Goal: Task Accomplishment & Management: Manage account settings

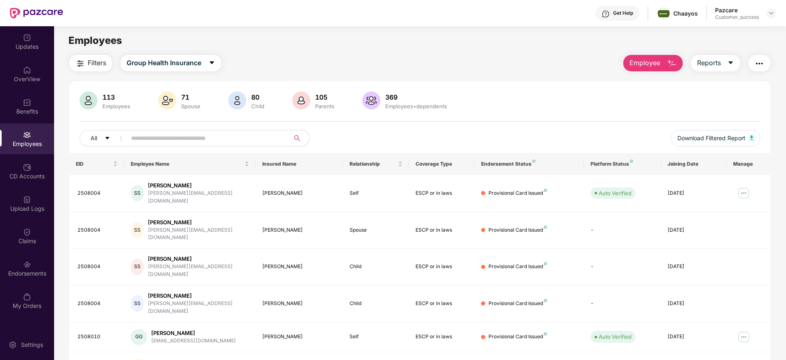
click at [768, 14] on img at bounding box center [771, 13] width 7 height 7
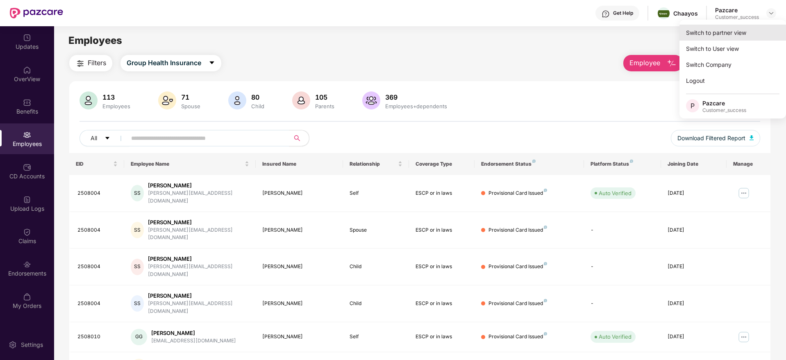
click at [729, 33] on div "Switch to partner view" at bounding box center [732, 33] width 107 height 16
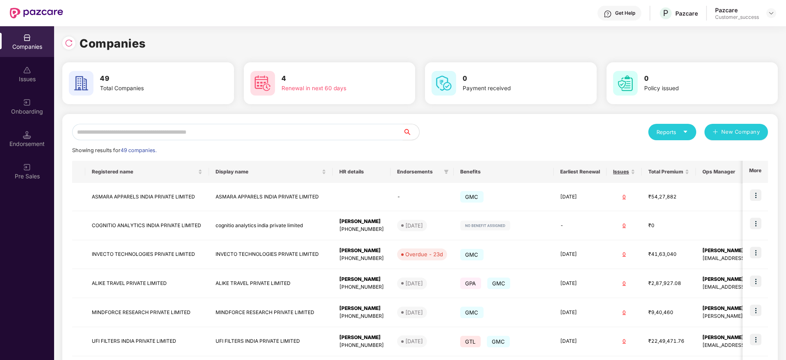
click at [256, 132] on input "text" at bounding box center [237, 132] width 331 height 16
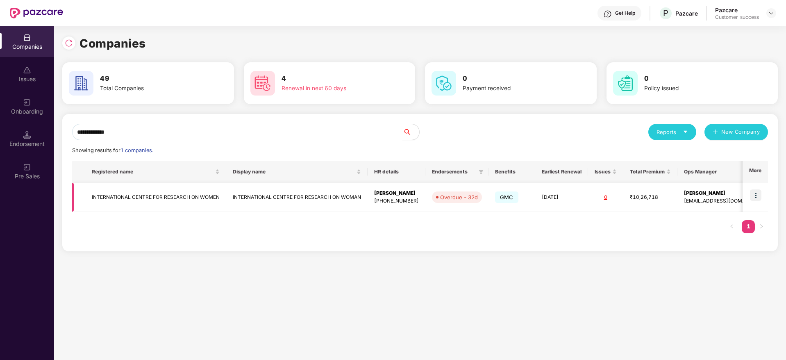
type input "**********"
click at [755, 198] on img at bounding box center [755, 194] width 11 height 11
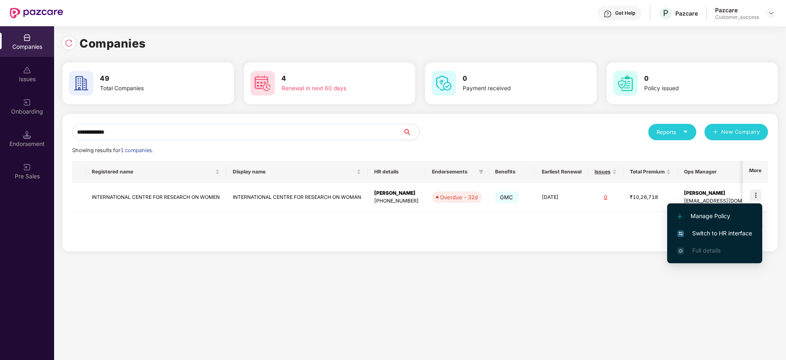
click at [713, 229] on span "Switch to HR interface" at bounding box center [714, 233] width 75 height 9
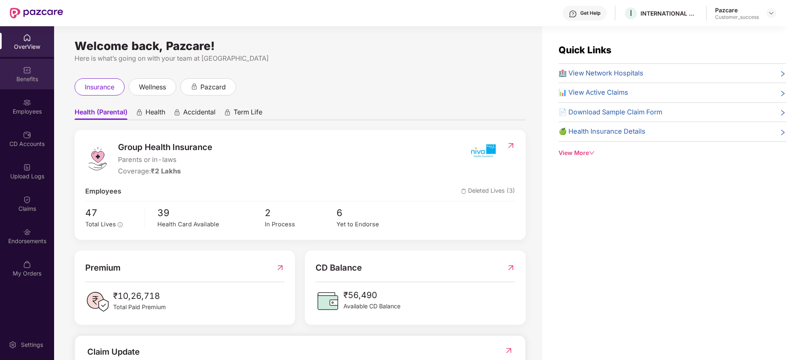
click at [24, 76] on div "Benefits" at bounding box center [27, 79] width 54 height 8
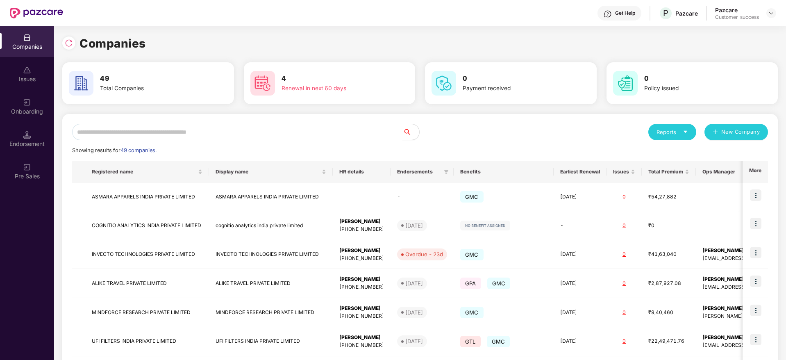
click at [177, 128] on input "text" at bounding box center [237, 132] width 331 height 16
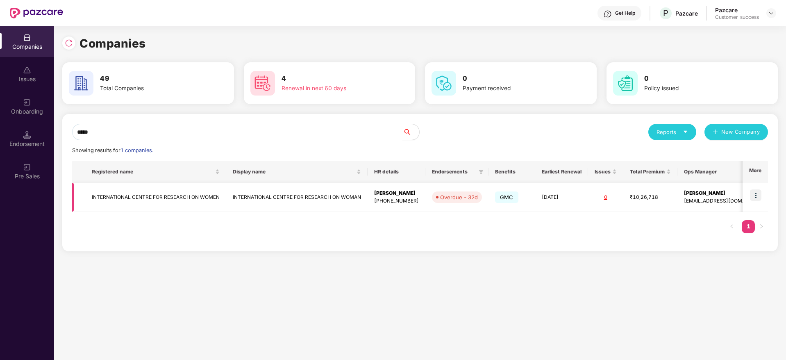
type input "*****"
click at [165, 194] on td "INTERNATIONAL CENTRE FOR RESEARCH ON WOMEN" at bounding box center [155, 197] width 141 height 29
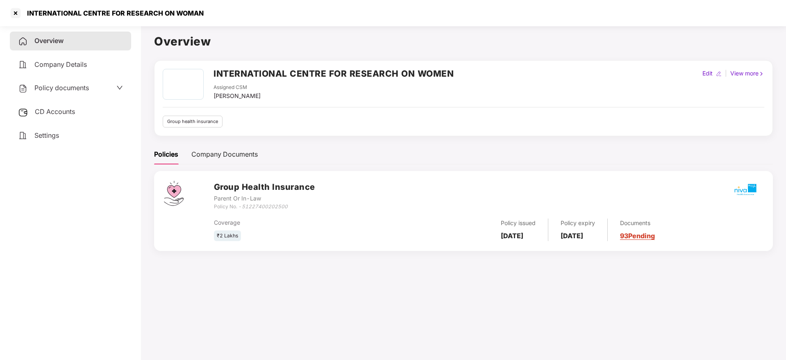
click at [68, 141] on div "Settings" at bounding box center [70, 135] width 121 height 19
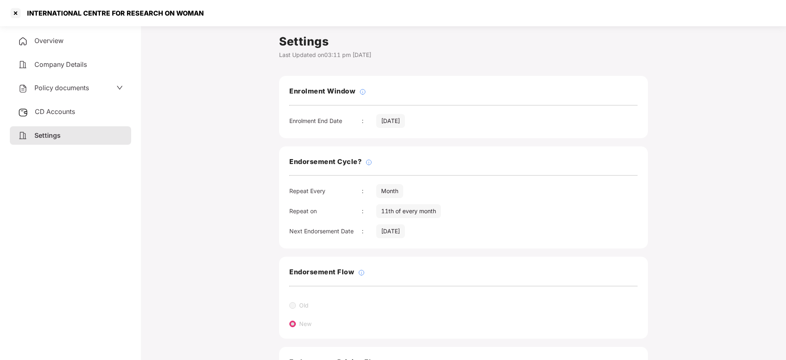
click at [70, 114] on span "CD Accounts" at bounding box center [55, 111] width 40 height 8
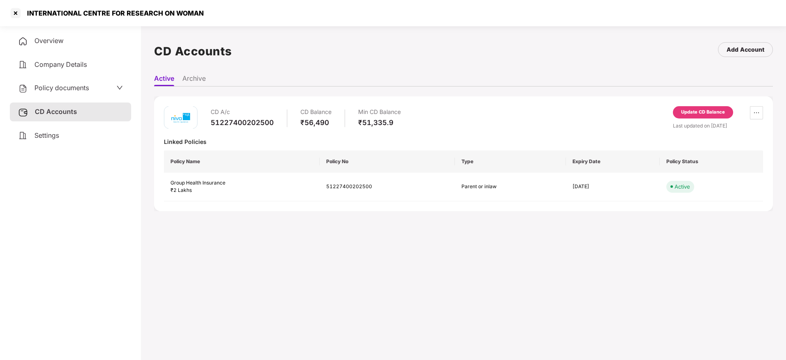
click at [202, 78] on li "Archive" at bounding box center [193, 80] width 23 height 12
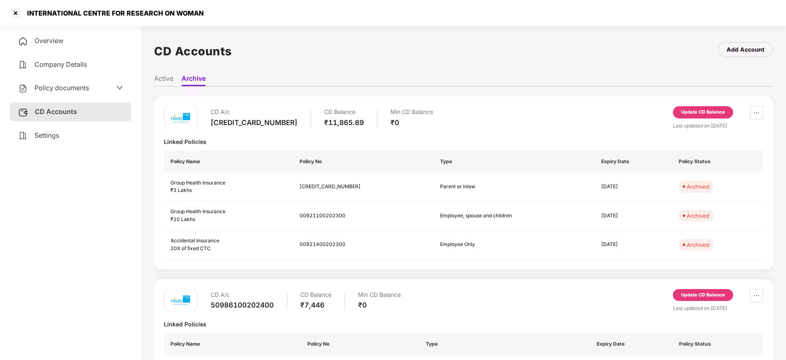
click at [411, 57] on div "CD Accounts Add Account" at bounding box center [463, 51] width 619 height 38
click at [164, 77] on li "Active" at bounding box center [163, 80] width 19 height 12
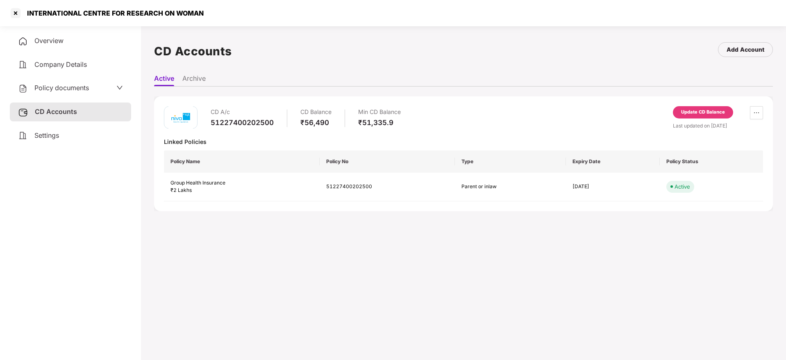
click at [49, 39] on span "Overview" at bounding box center [48, 40] width 29 height 8
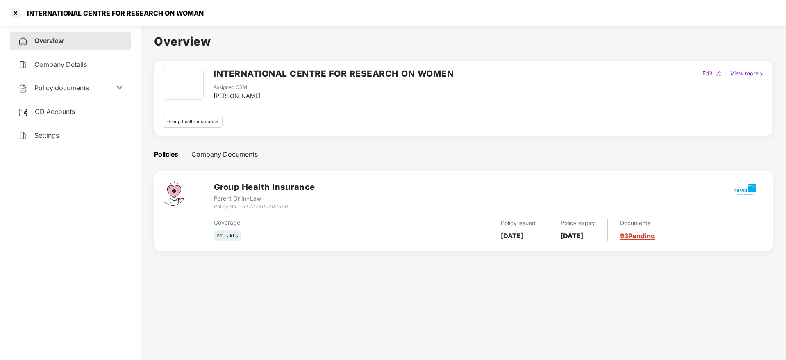
click at [116, 86] on icon "down" at bounding box center [119, 87] width 7 height 7
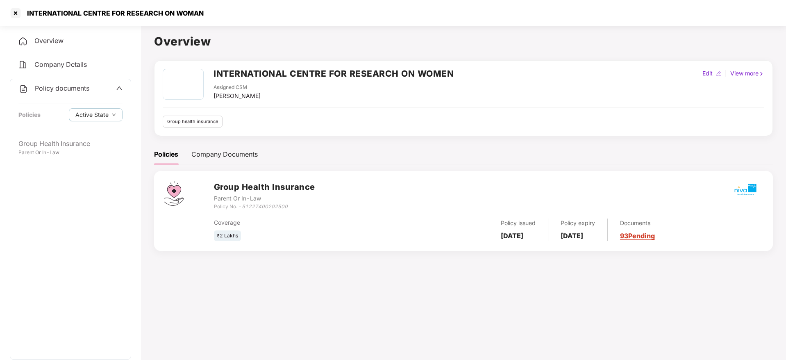
click at [92, 66] on div "Company Details" at bounding box center [70, 64] width 121 height 19
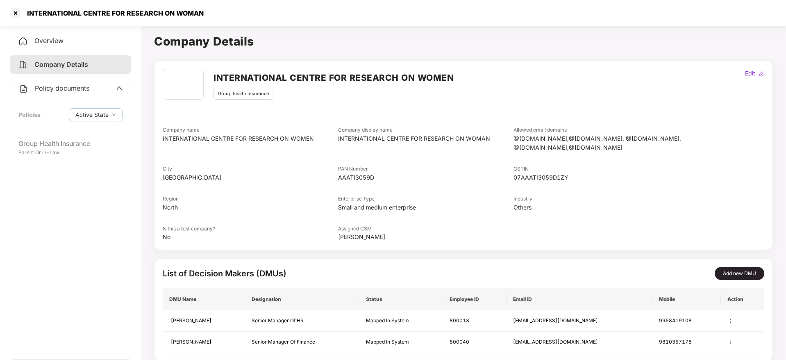
click at [785, 170] on main "Company Details INTERNATIONAL CENTRE FOR RESEARCH ON WOMEN Group health insuran…" at bounding box center [463, 203] width 645 height 360
click at [14, 13] on div at bounding box center [15, 13] width 13 height 13
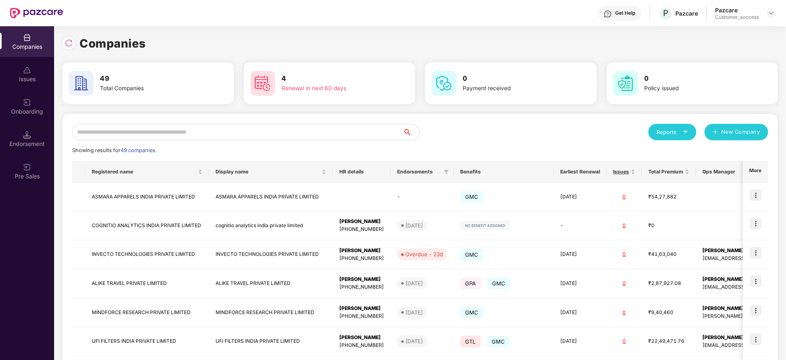
click at [198, 127] on input "text" at bounding box center [237, 132] width 331 height 16
